Goal: Check status: Check status

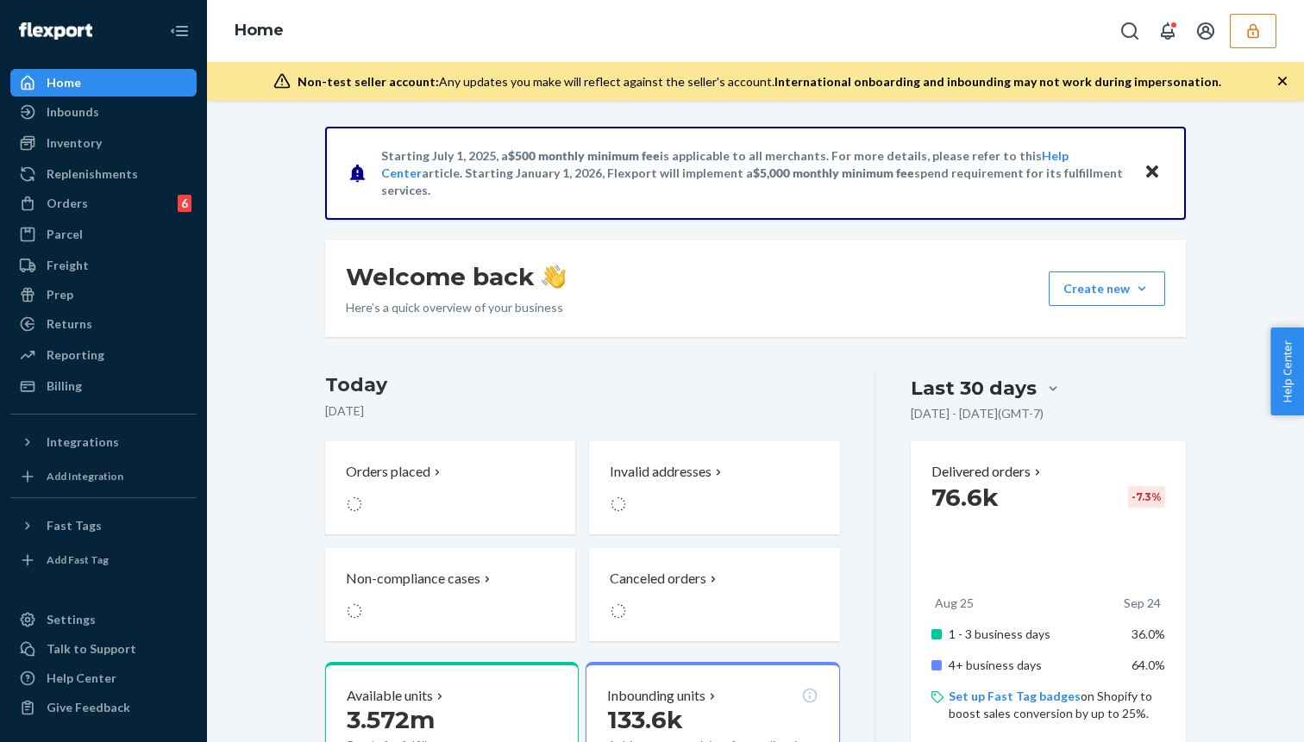
click at [1255, 32] on icon "button" at bounding box center [1252, 30] width 17 height 17
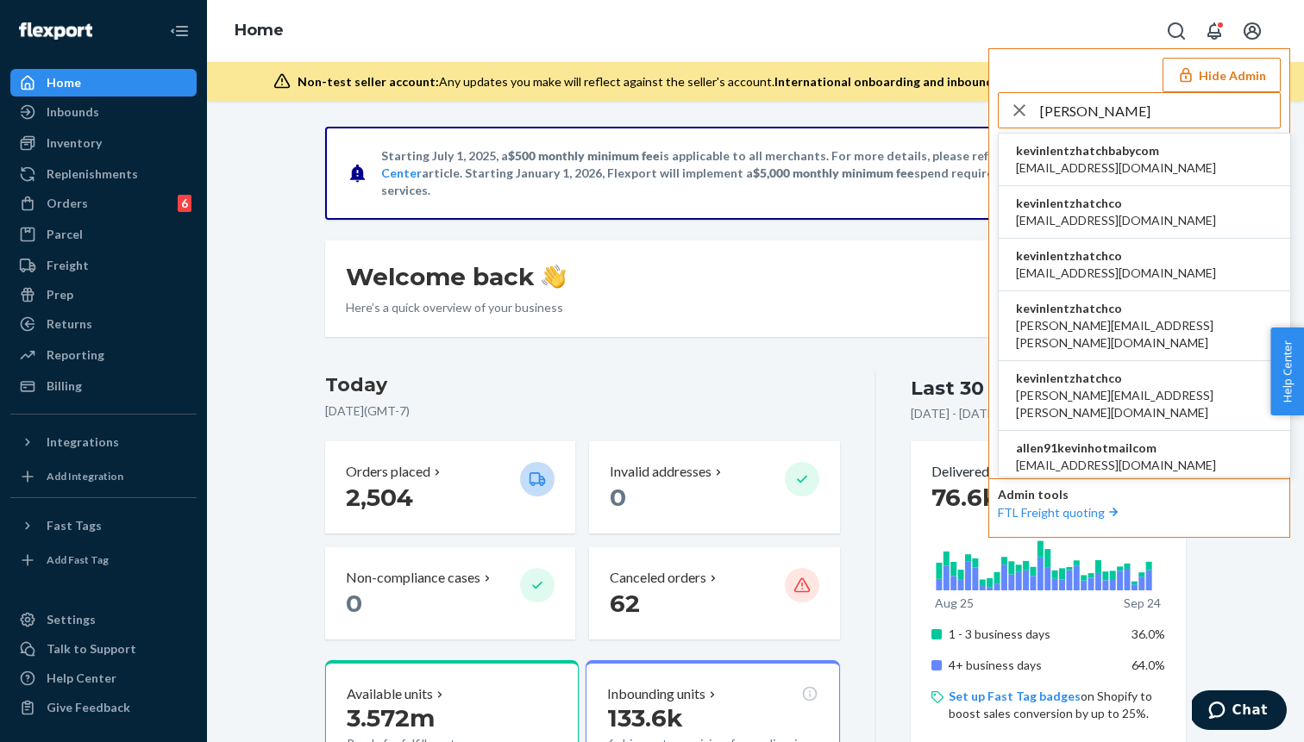
type input "[PERSON_NAME]"
click at [1107, 231] on li "kevinlentzhatchco [EMAIL_ADDRESS][DOMAIN_NAME]" at bounding box center [1143, 212] width 291 height 53
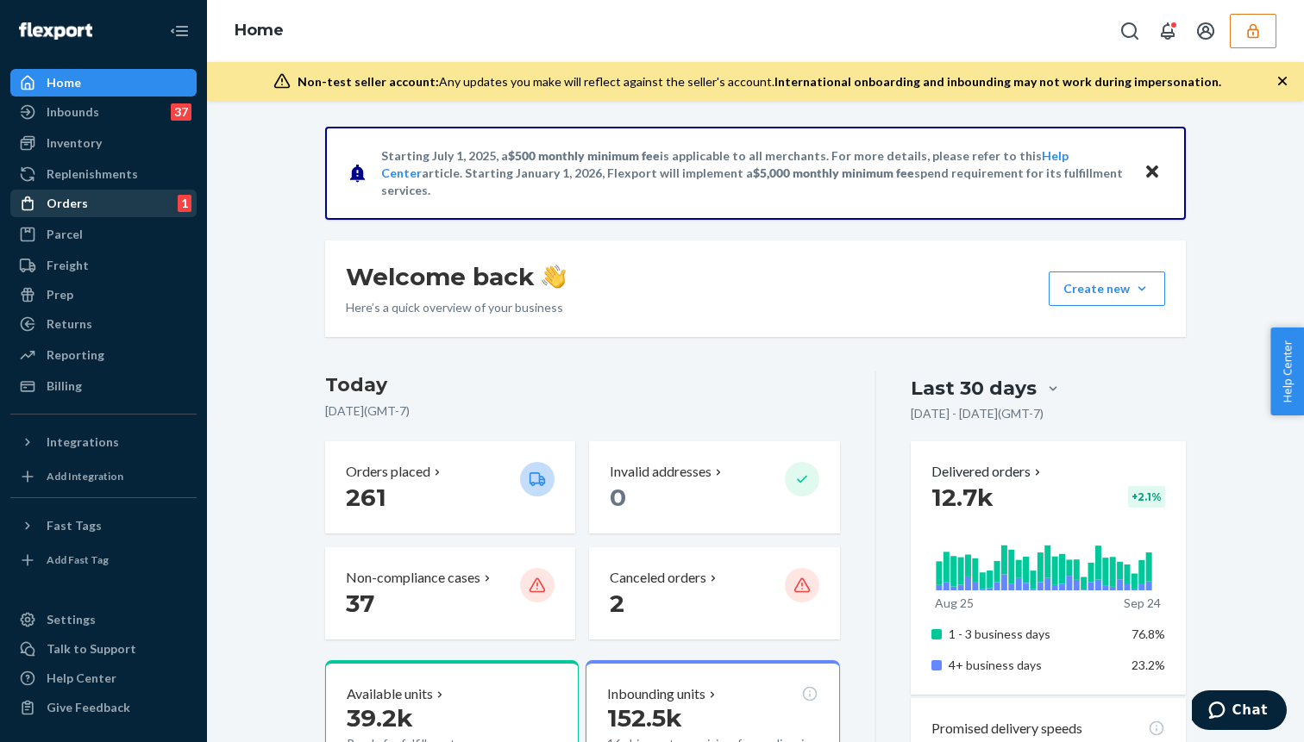
click at [118, 214] on div "Orders 1" at bounding box center [103, 203] width 183 height 24
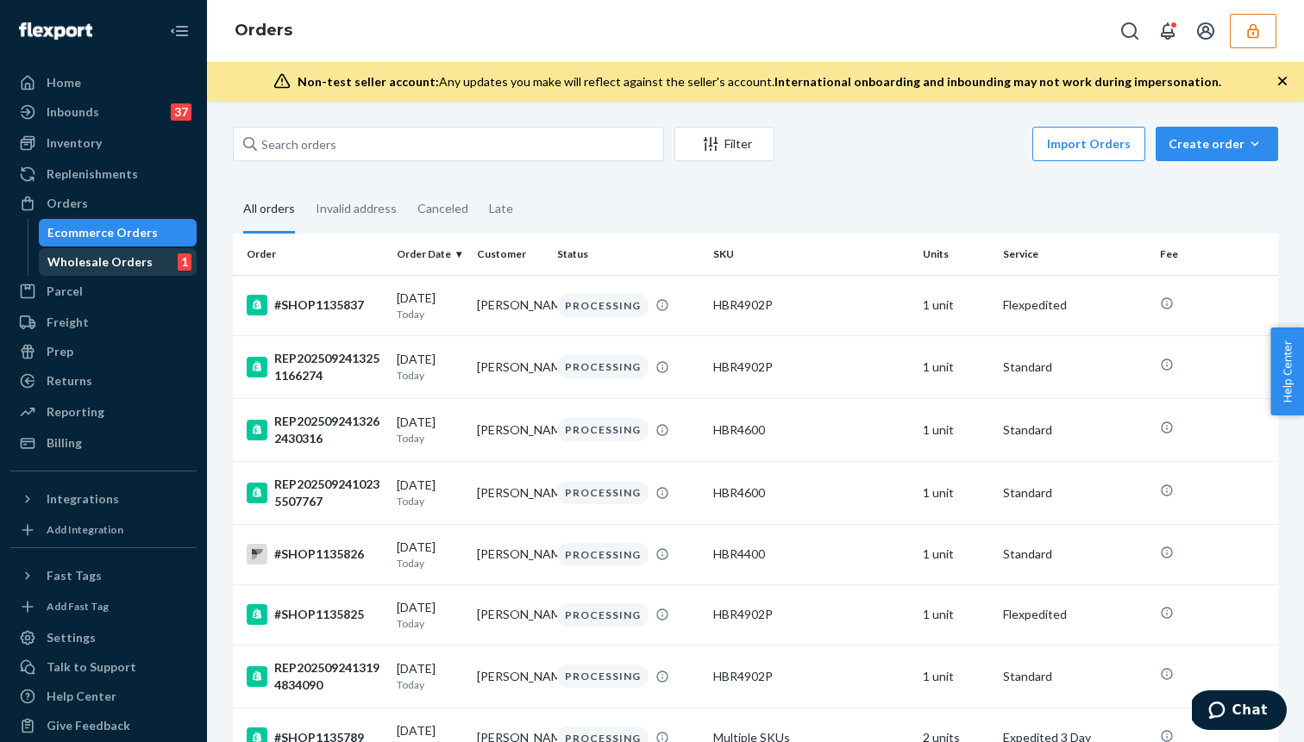
click at [120, 269] on div "Wholesale Orders" at bounding box center [99, 261] width 105 height 17
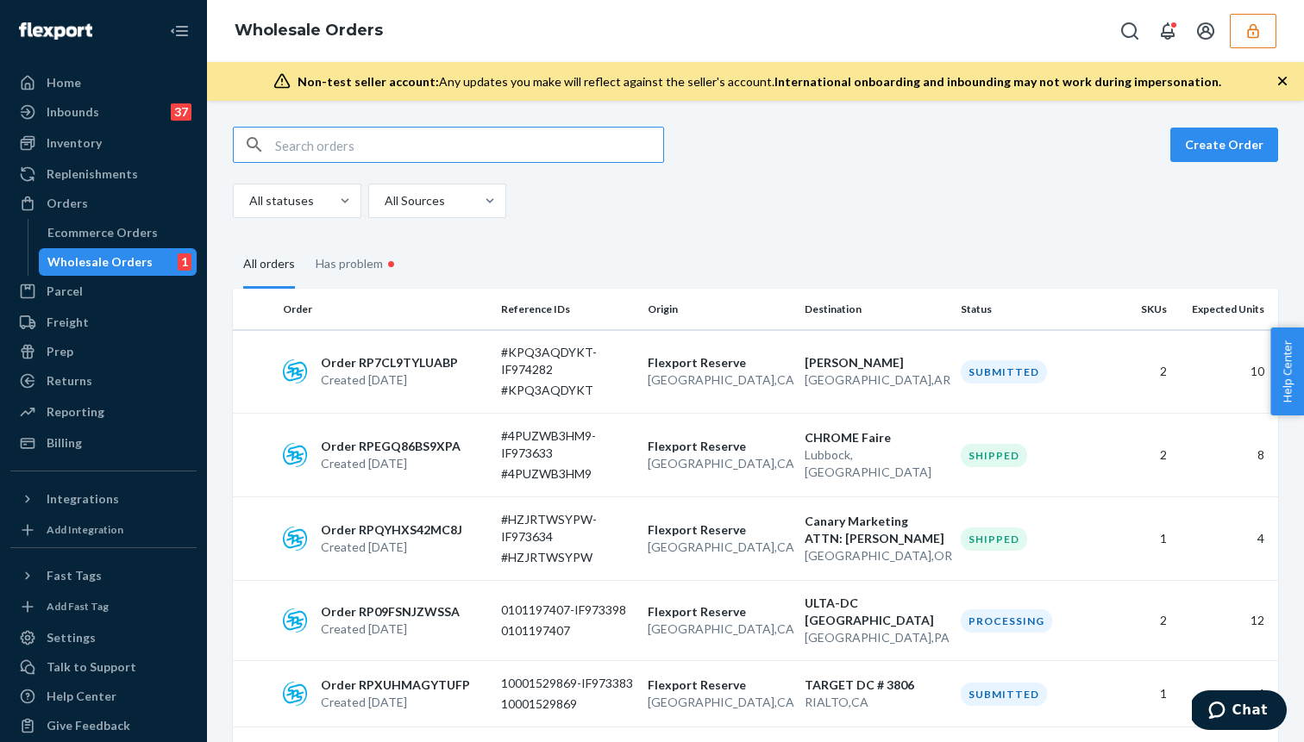
paste input "PO224841"
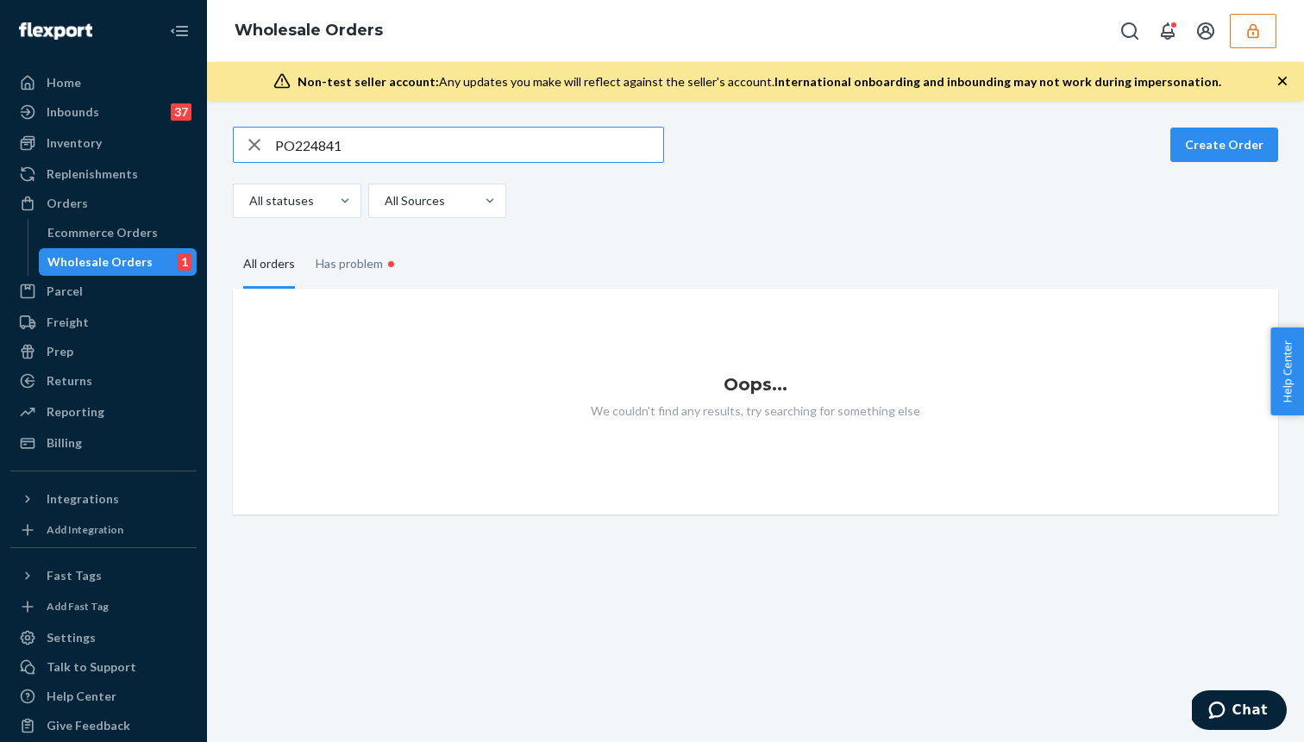
type input "PO224841"
